Goal: Book appointment/travel/reservation

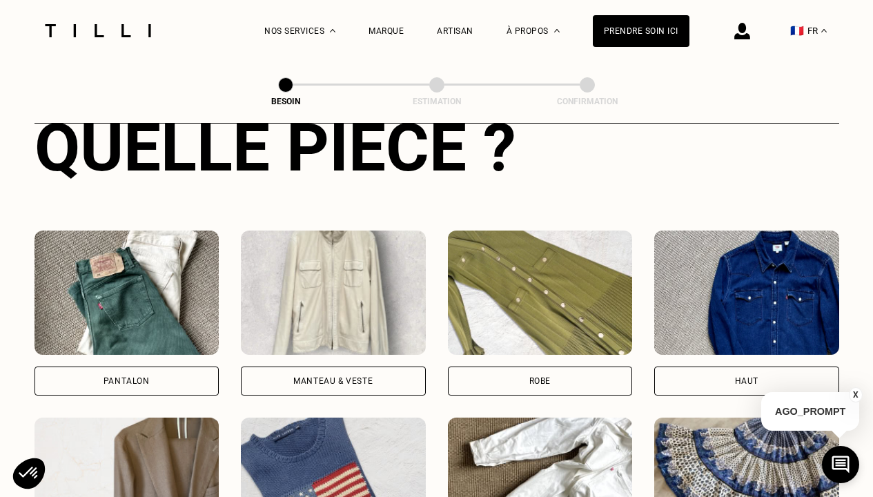
scroll to position [583, 0]
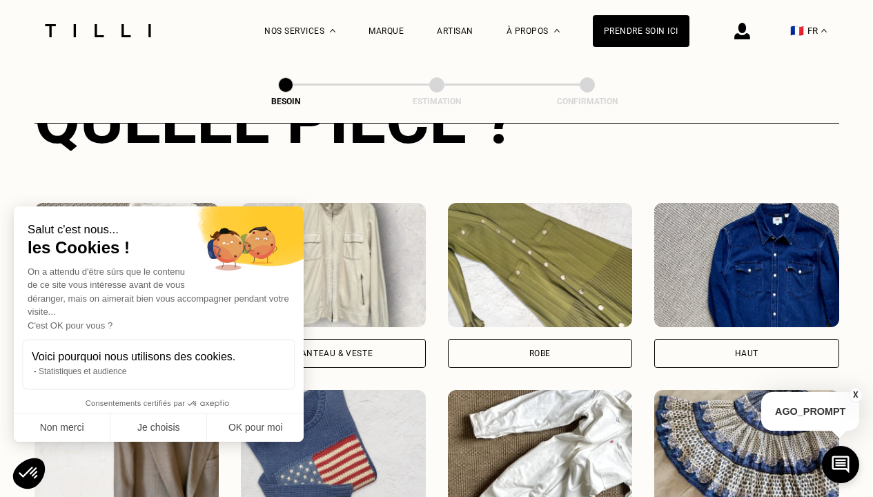
click at [298, 331] on div "Salut c'est nous... les Cookies ! On a attendu d'être sûrs que le contenu de ce…" at bounding box center [159, 323] width 290 height 235
click at [95, 432] on button "Non merci" at bounding box center [62, 428] width 97 height 29
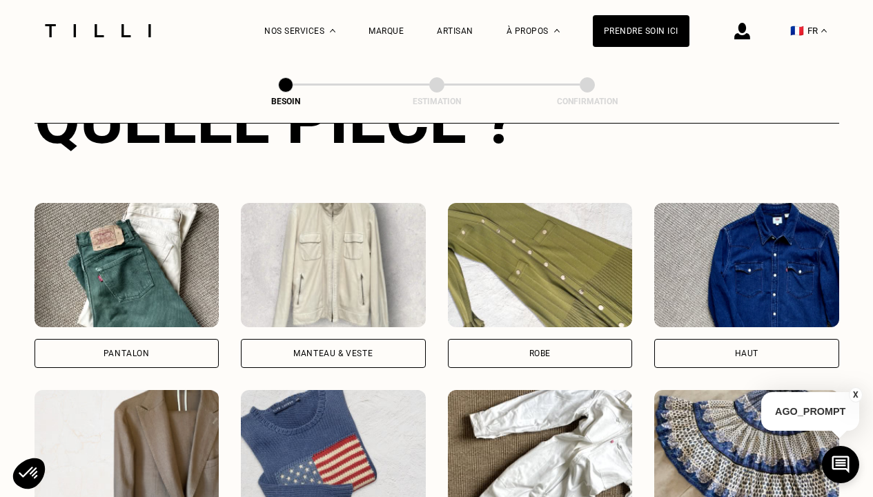
click at [322, 349] on div "Manteau & Veste" at bounding box center [332, 353] width 79 height 8
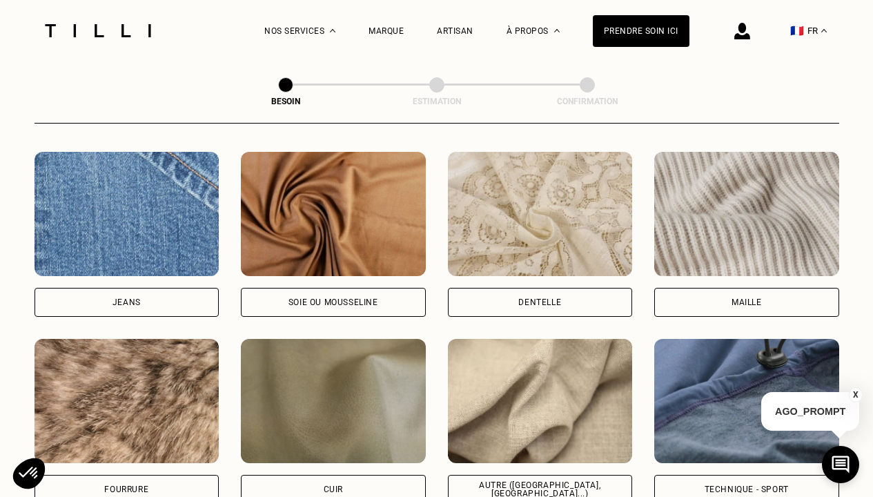
scroll to position [1513, 0]
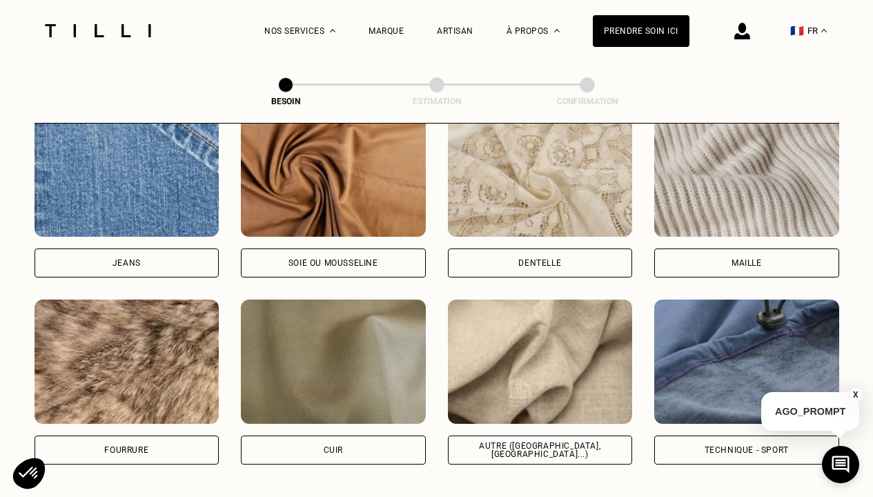
click at [529, 436] on div "Autre ([GEOGRAPHIC_DATA], [GEOGRAPHIC_DATA]...)" at bounding box center [540, 450] width 185 height 29
select select "FR"
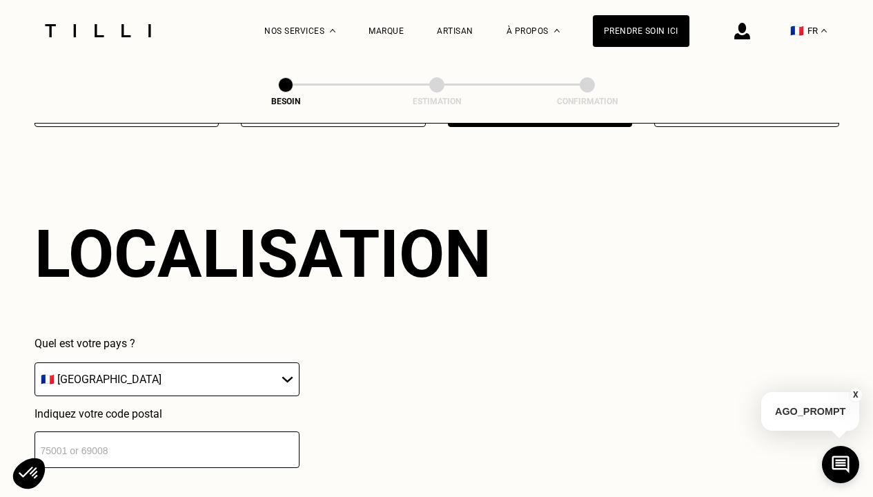
scroll to position [2029, 0]
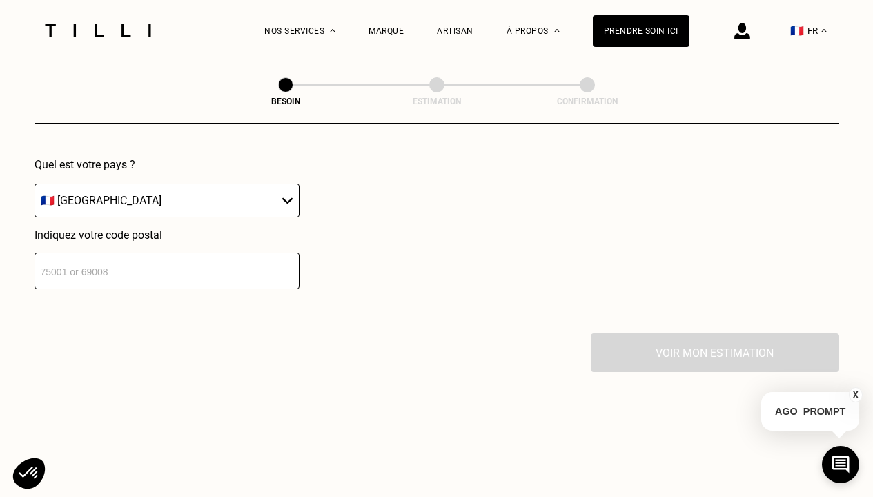
click at [147, 260] on input "number" at bounding box center [167, 271] width 265 height 37
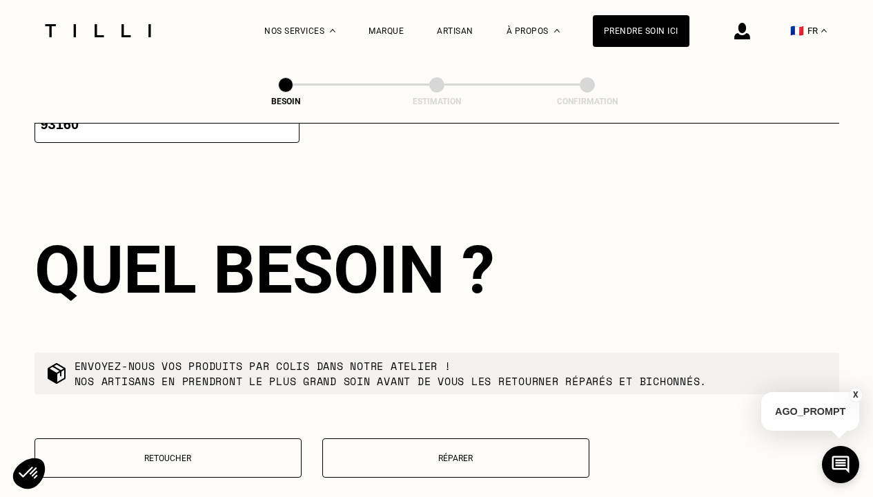
scroll to position [2196, 0]
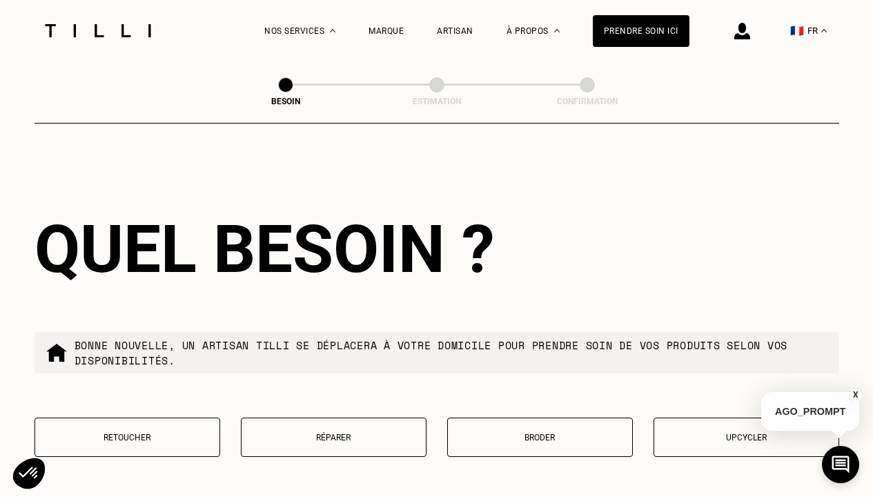
type input "93160"
click at [148, 433] on p "Retoucher" at bounding box center [127, 438] width 171 height 10
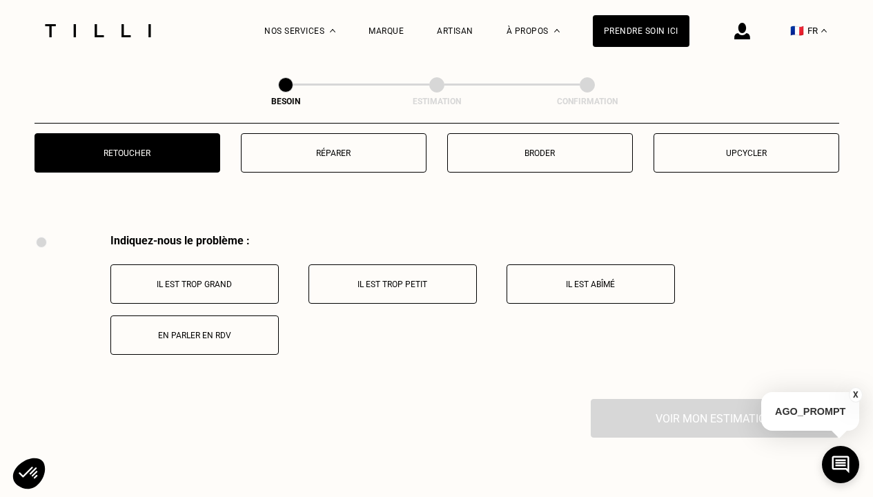
scroll to position [2548, 0]
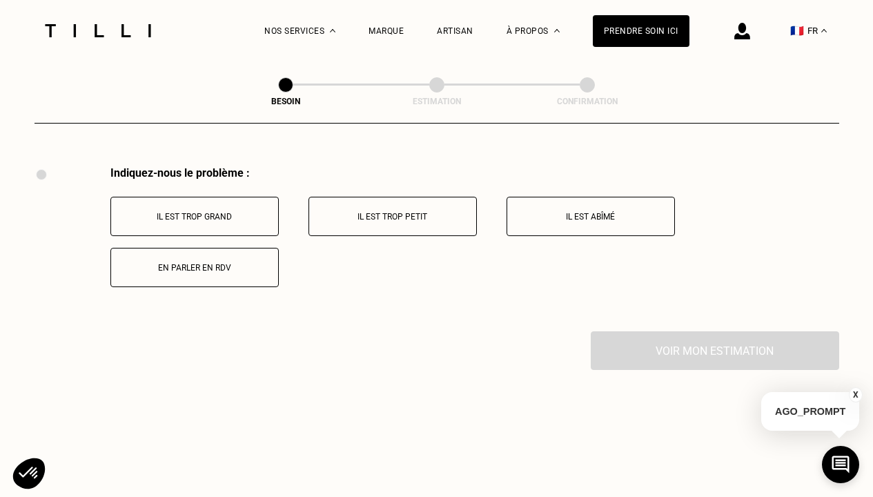
click at [242, 213] on button "Il est trop grand" at bounding box center [194, 216] width 168 height 39
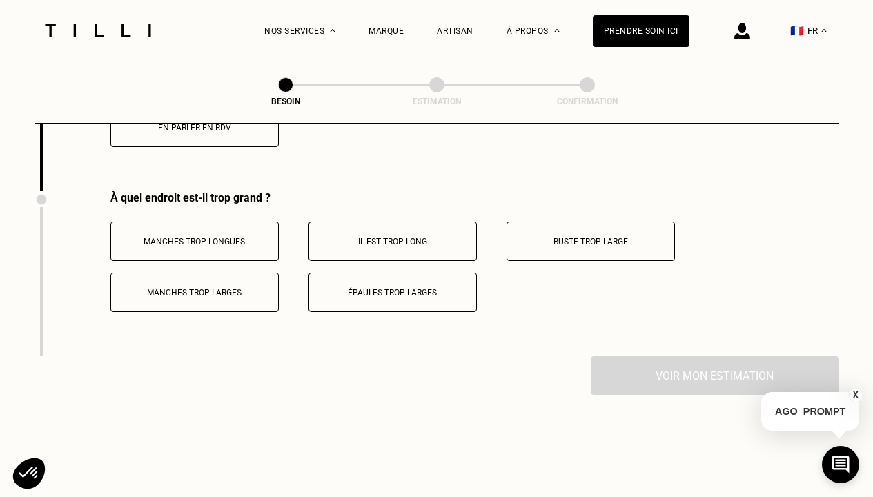
scroll to position [2713, 0]
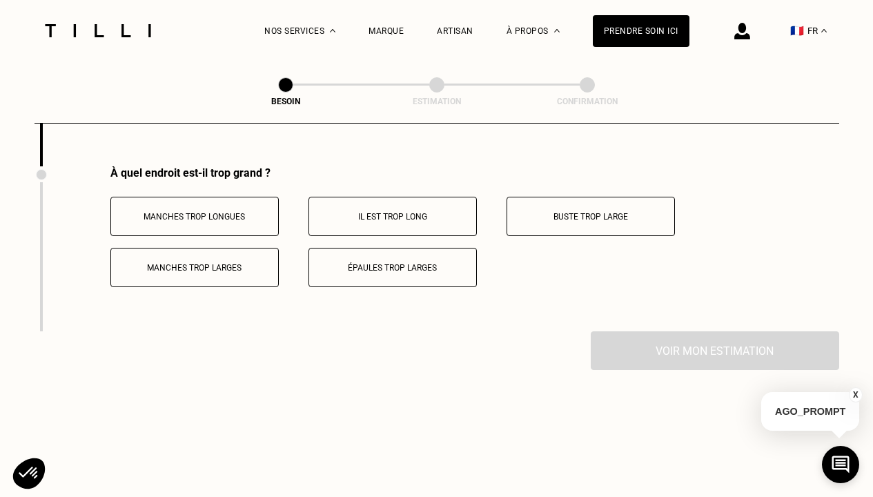
click at [233, 216] on button "Manches trop longues" at bounding box center [194, 216] width 168 height 39
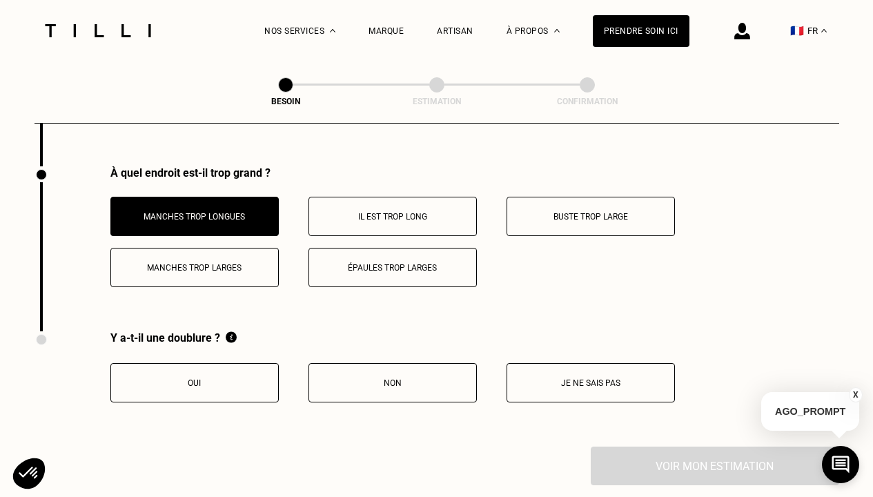
scroll to position [2735, 0]
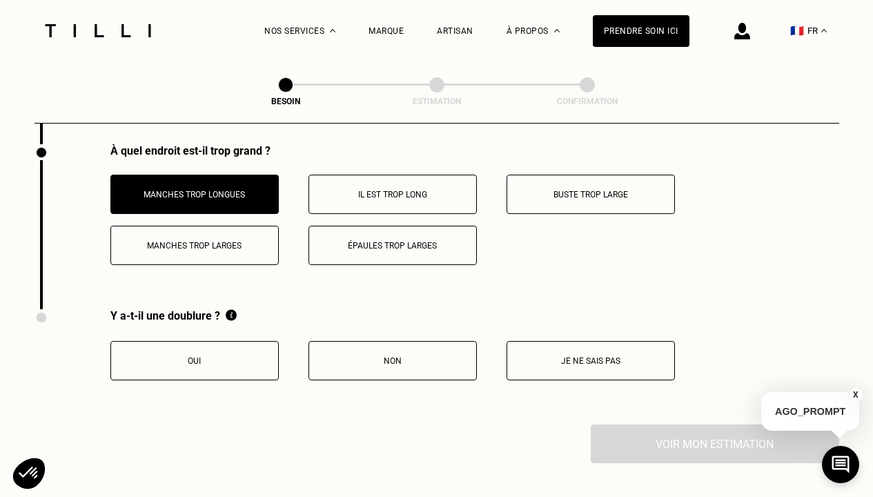
click at [231, 356] on button "Oui" at bounding box center [194, 360] width 168 height 39
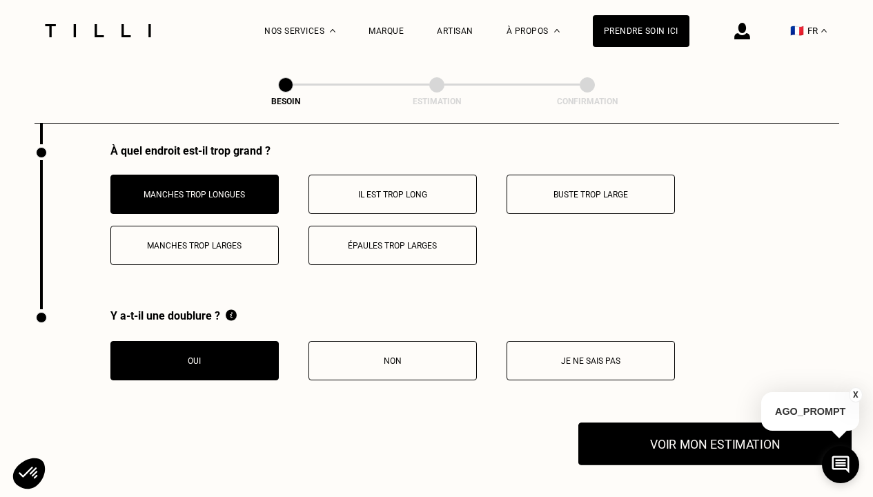
click at [636, 436] on button "Voir mon estimation" at bounding box center [715, 443] width 273 height 43
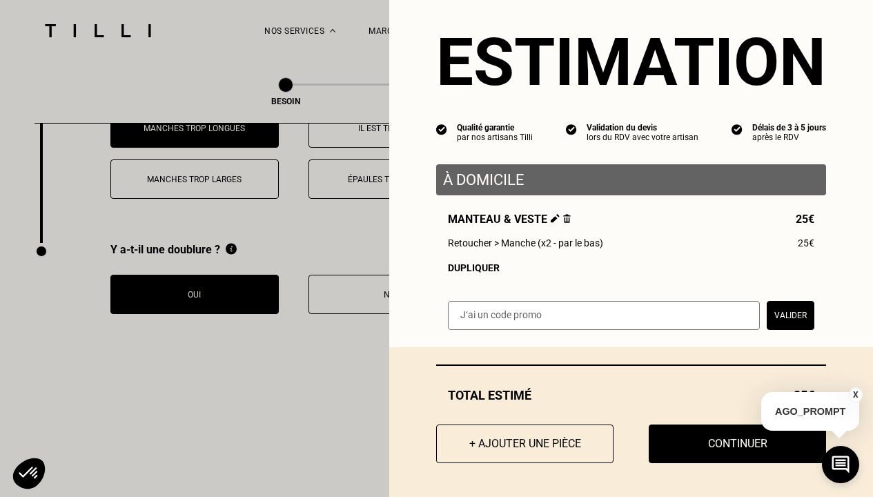
scroll to position [2831, 0]
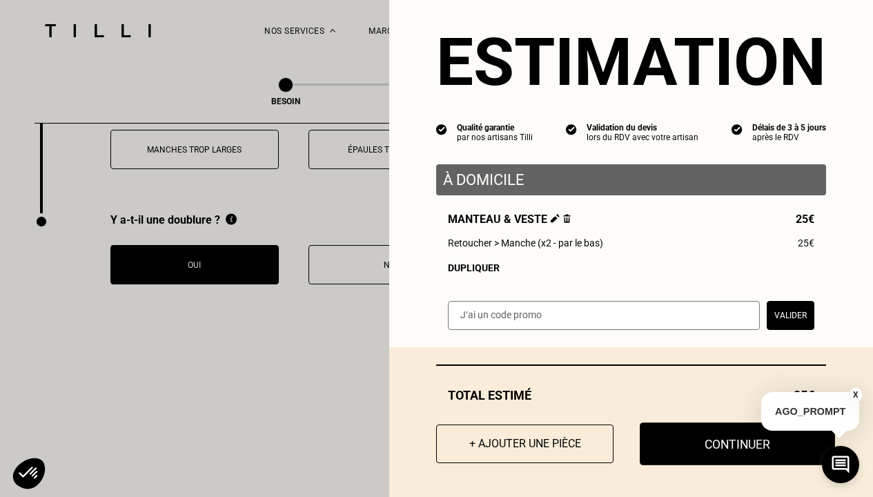
click at [661, 454] on button "Continuer" at bounding box center [737, 443] width 195 height 43
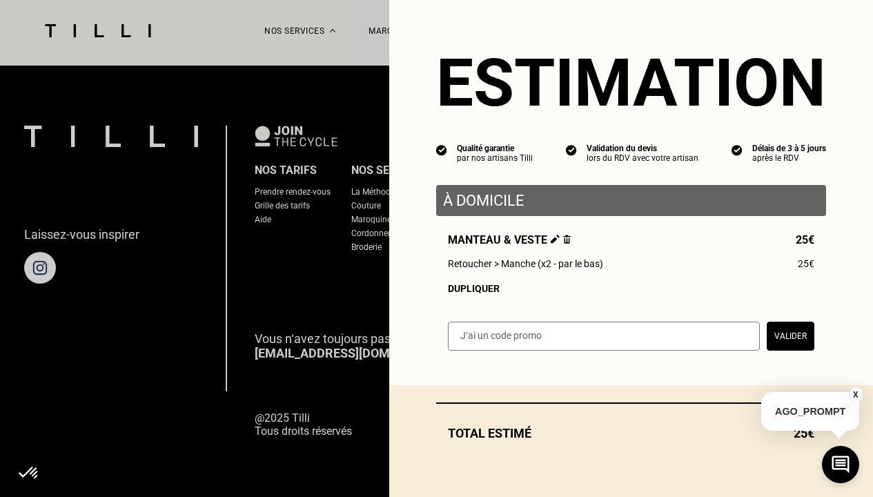
scroll to position [0, 0]
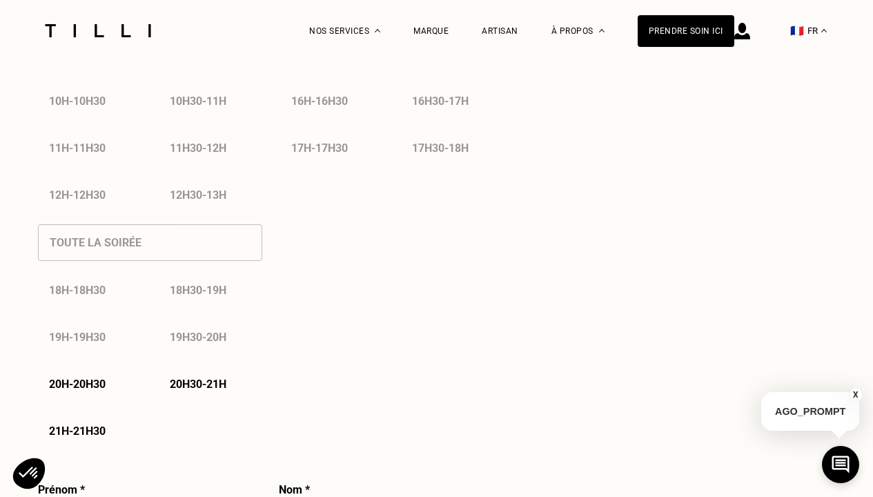
select select "FR"
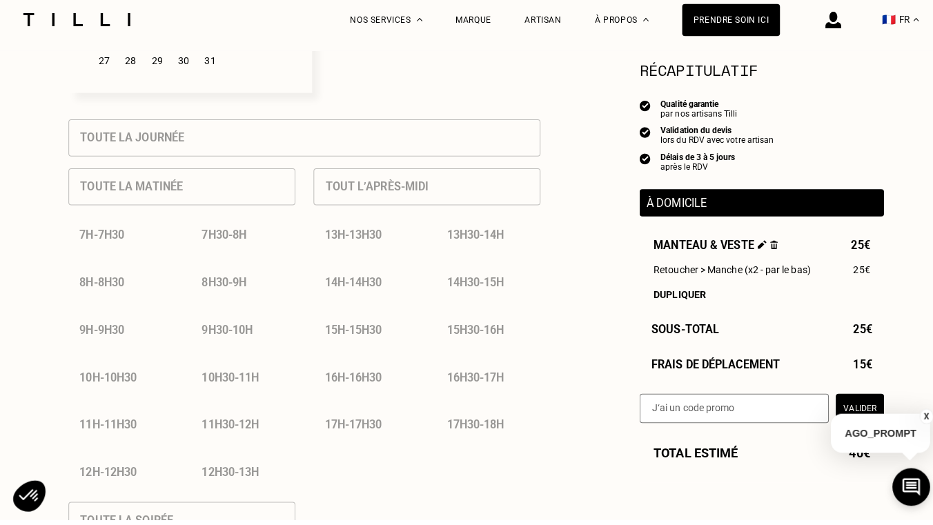
scroll to position [603, 0]
